Goal: Answer question/provide support: Share knowledge or assist other users

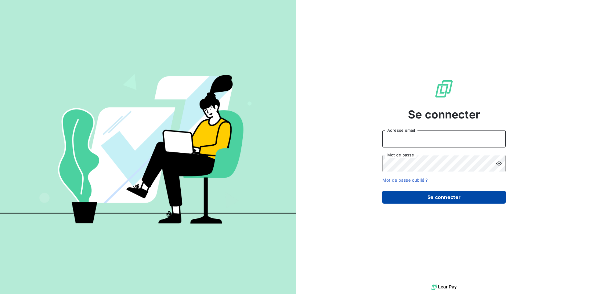
type input "[EMAIL_ADDRESS][DOMAIN_NAME]"
click at [418, 198] on button "Se connecter" at bounding box center [443, 197] width 123 height 13
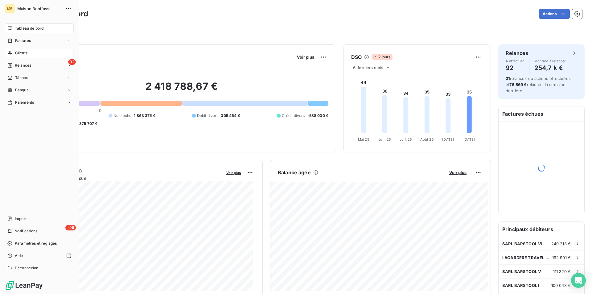
click at [24, 52] on span "Clients" at bounding box center [21, 53] width 12 height 6
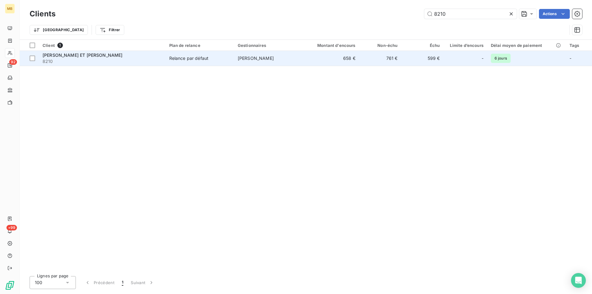
type input "8210"
click at [408, 55] on td "599 €" at bounding box center [422, 58] width 42 height 15
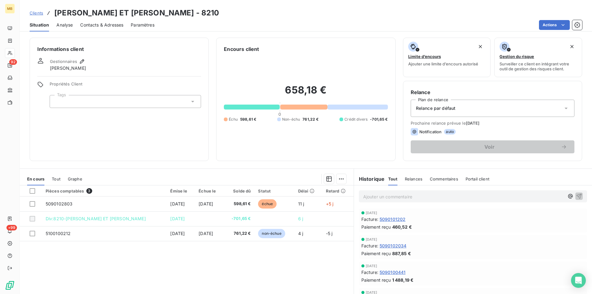
click at [390, 193] on p "Ajouter un commentaire ﻿" at bounding box center [463, 197] width 201 height 8
click at [567, 197] on icon "button" at bounding box center [570, 196] width 6 height 6
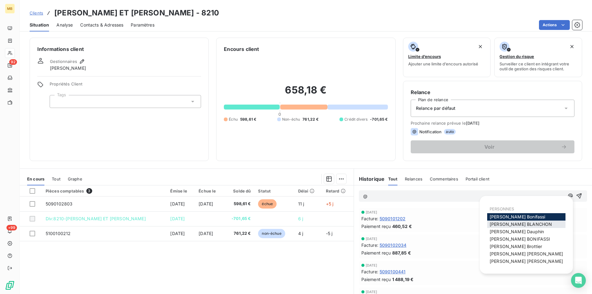
click at [520, 224] on span "[PERSON_NAME]" at bounding box center [521, 223] width 62 height 5
click at [568, 197] on icon "button" at bounding box center [570, 196] width 5 height 5
click at [516, 255] on span "Romain BARRACO" at bounding box center [526, 253] width 73 height 5
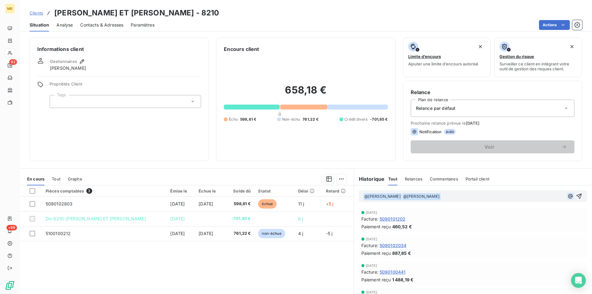
click at [567, 196] on icon "button" at bounding box center [570, 196] width 6 height 6
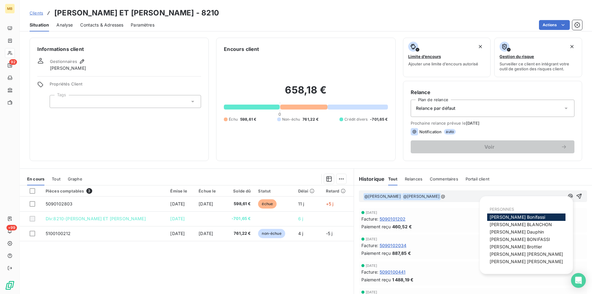
click at [518, 262] on span "sébastien roussel" at bounding box center [526, 261] width 73 height 5
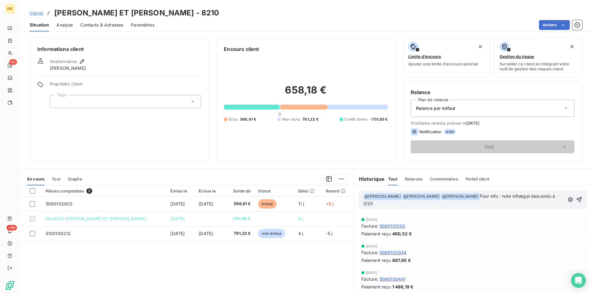
click at [554, 196] on span "Pour info : note infolegal descendu à 3/20" at bounding box center [459, 199] width 193 height 13
drag, startPoint x: 449, startPoint y: 206, endPoint x: 483, endPoint y: 196, distance: 34.9
click at [483, 196] on p "﻿ @ Elodie BLANCHON ﻿ ﻿ @ Romain BARRACO ﻿ ﻿ @ sébastien roussel ﻿ Pour info : …" at bounding box center [463, 200] width 201 height 14
copy span "our info : note infolegal descendue à 3/20"
click at [576, 199] on icon "button" at bounding box center [579, 199] width 6 height 6
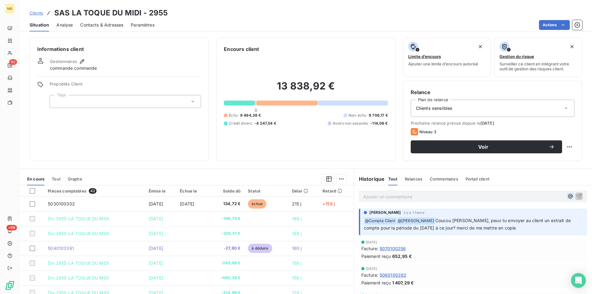
click at [567, 193] on icon "button" at bounding box center [570, 196] width 6 height 6
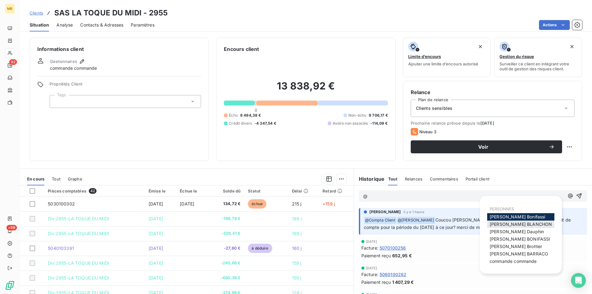
click at [513, 225] on span "[PERSON_NAME]" at bounding box center [521, 223] width 62 height 5
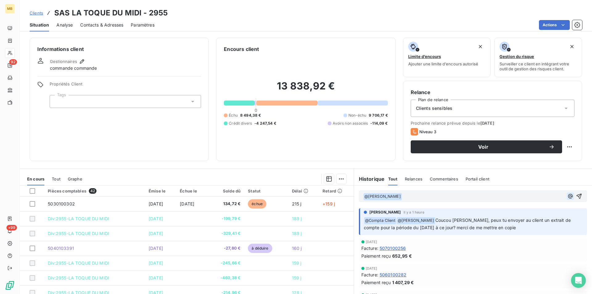
click at [567, 194] on icon "button" at bounding box center [570, 196] width 6 height 6
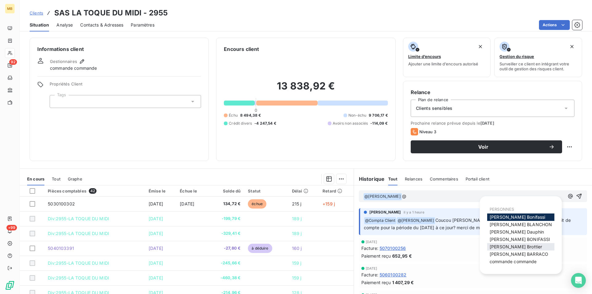
click at [518, 249] on div "[PERSON_NAME]" at bounding box center [520, 246] width 67 height 7
click at [511, 245] on span "[PERSON_NAME]" at bounding box center [516, 246] width 52 height 5
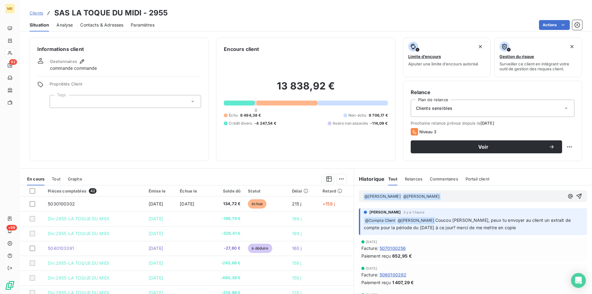
click at [467, 198] on p "﻿ @ [PERSON_NAME] ﻿ ﻿ @ [PERSON_NAME] ﻿ ﻿" at bounding box center [463, 196] width 201 height 7
click at [506, 195] on span "[PERSON_NAME], mail bien envoyé, tu es en copie" at bounding box center [493, 195] width 105 height 5
click at [577, 195] on icon "button" at bounding box center [579, 196] width 5 height 5
